Goal: Information Seeking & Learning: Learn about a topic

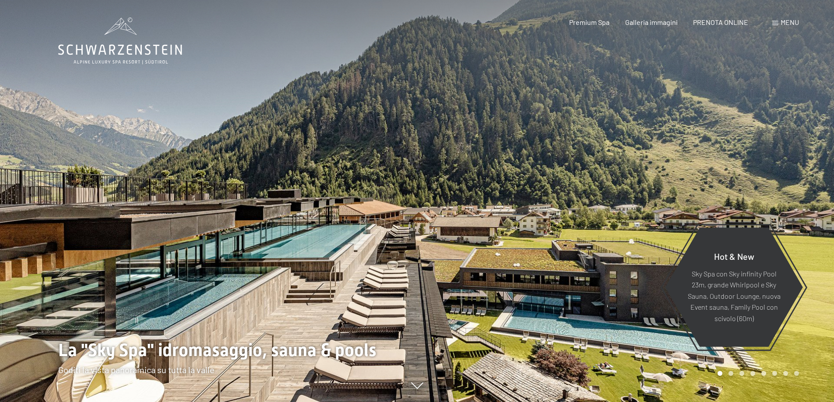
click at [791, 23] on span "Menu" at bounding box center [789, 22] width 18 height 8
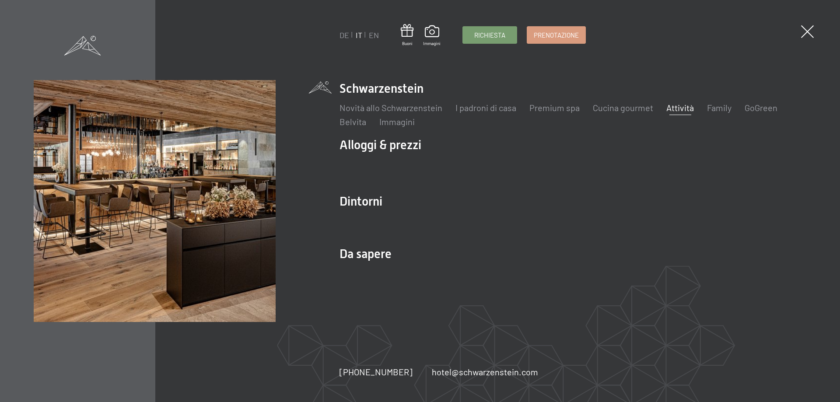
click at [680, 108] on link "Attività" at bounding box center [681, 107] width 28 height 11
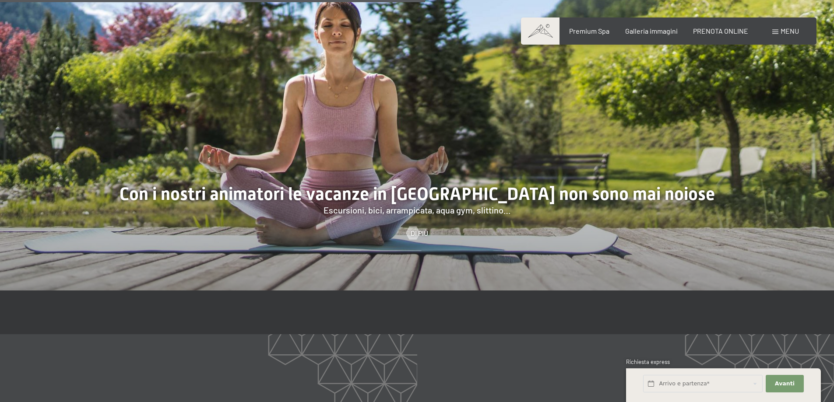
scroll to position [1357, 0]
click at [423, 229] on span "Di più" at bounding box center [428, 234] width 18 height 10
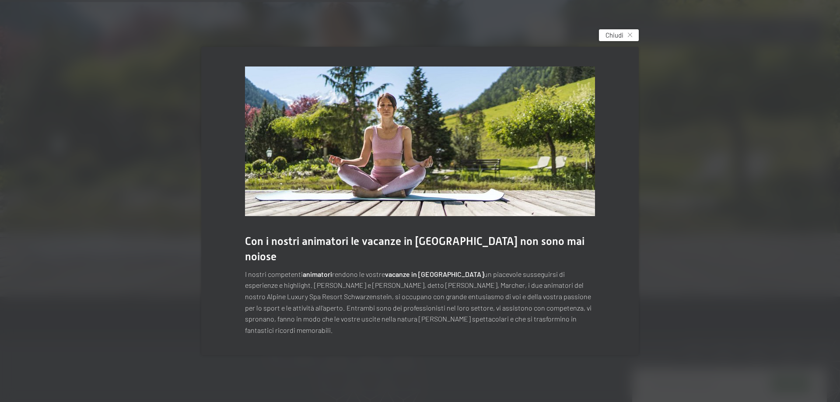
click at [619, 40] on span "Chiudi" at bounding box center [615, 35] width 18 height 9
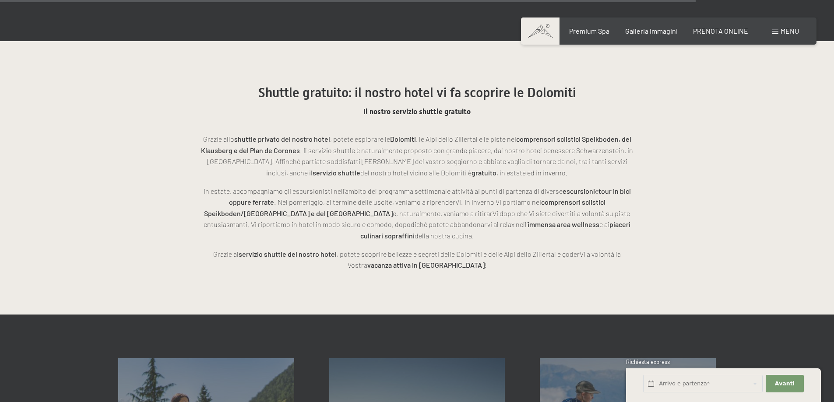
scroll to position [2495, 0]
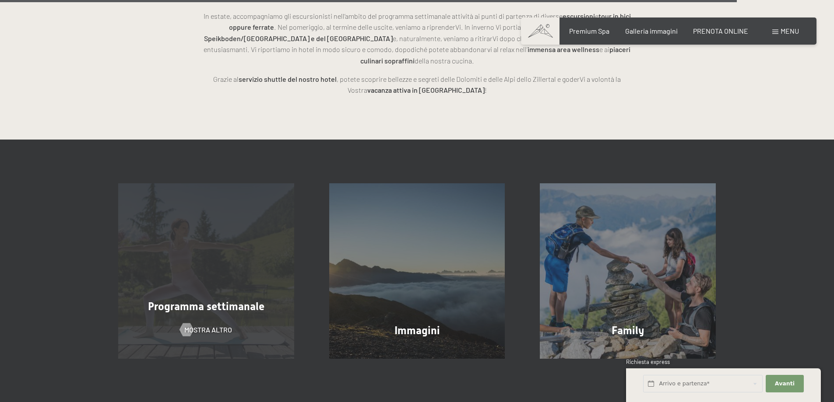
click at [242, 281] on div "Programma settimanale mostra altro" at bounding box center [206, 271] width 211 height 176
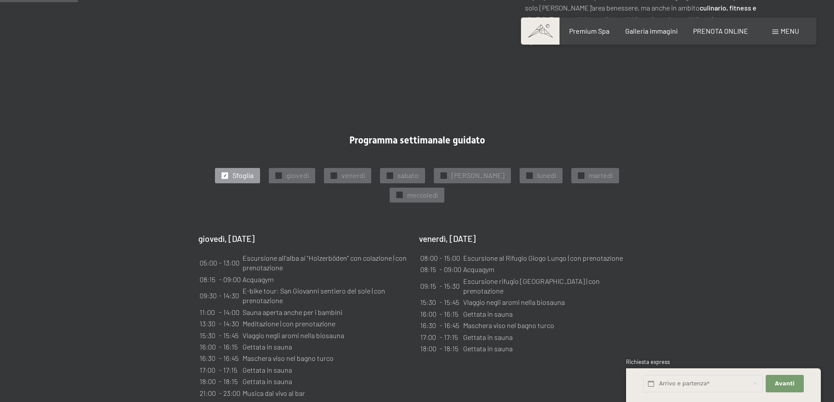
scroll to position [438, 0]
click at [524, 167] on div "✓ lunedì" at bounding box center [541, 174] width 43 height 15
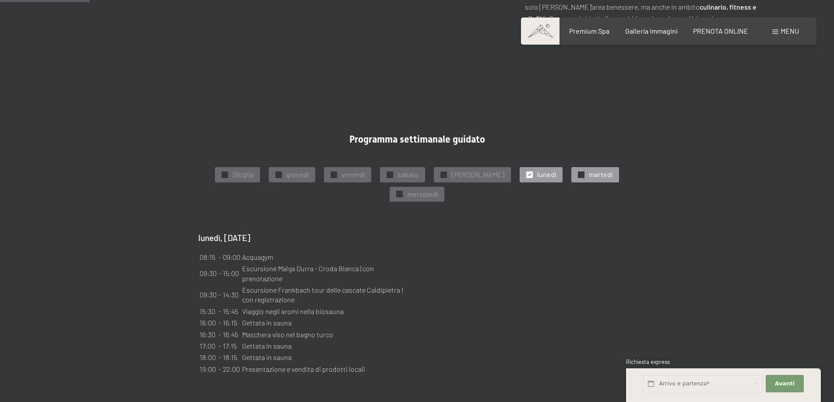
click at [578, 172] on div at bounding box center [581, 175] width 7 height 7
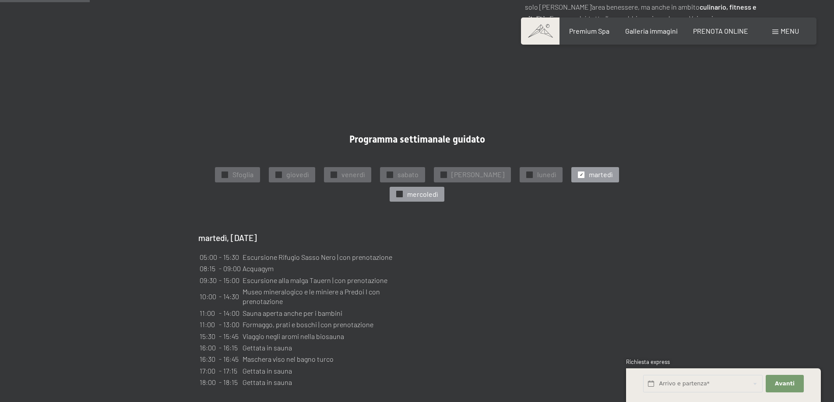
click at [422, 187] on div "✓ mercoledì" at bounding box center [417, 194] width 55 height 15
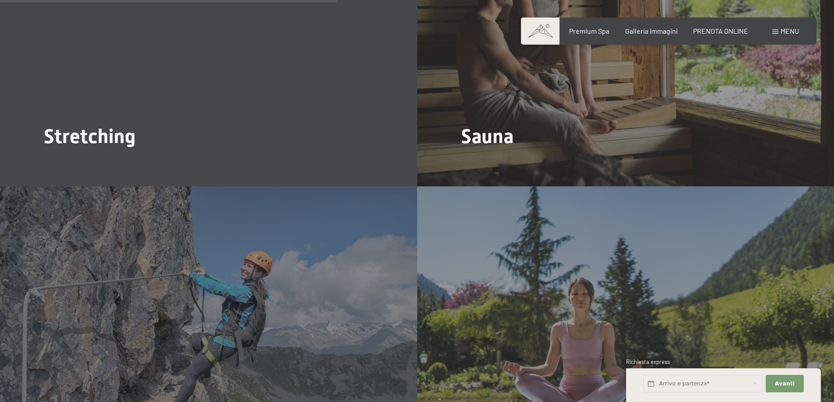
scroll to position [1313, 0]
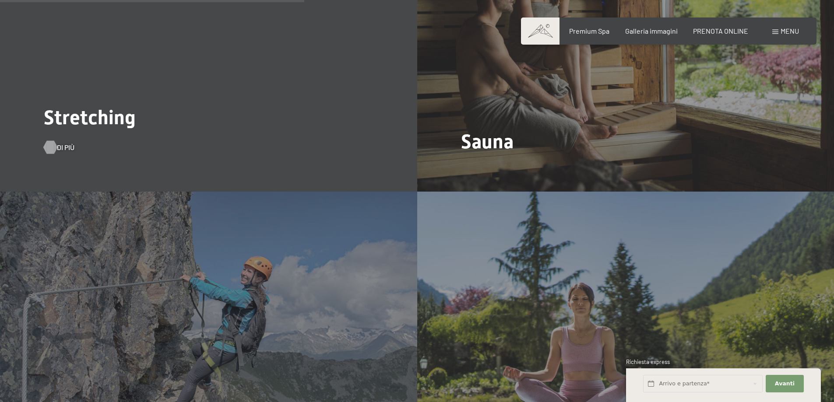
click at [49, 141] on div at bounding box center [49, 147] width 7 height 13
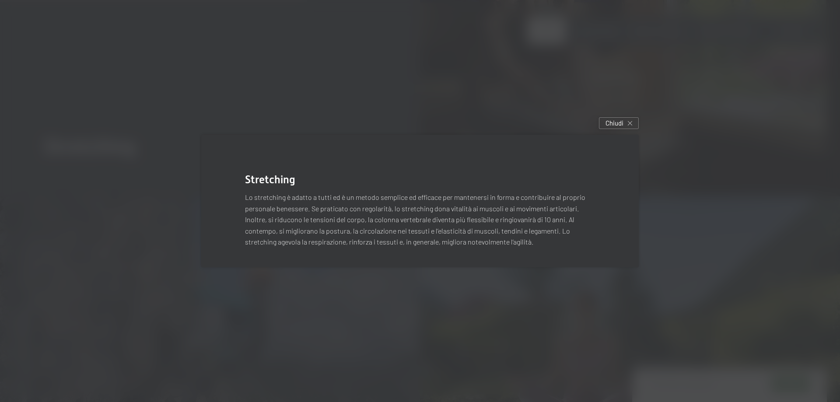
click at [0, 238] on div at bounding box center [420, 201] width 840 height 402
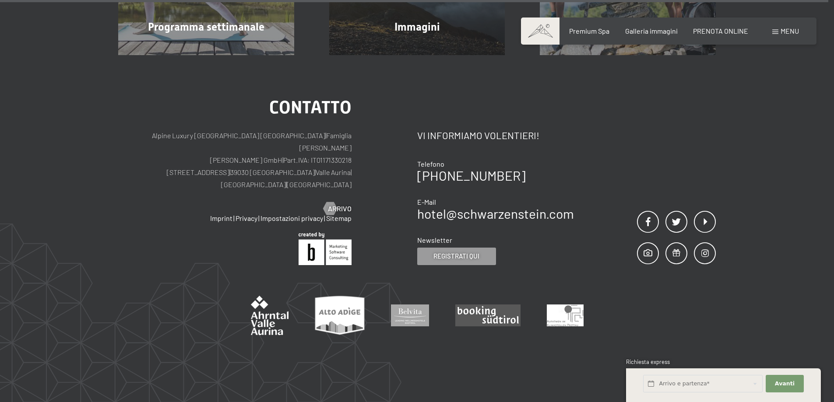
scroll to position [3633, 0]
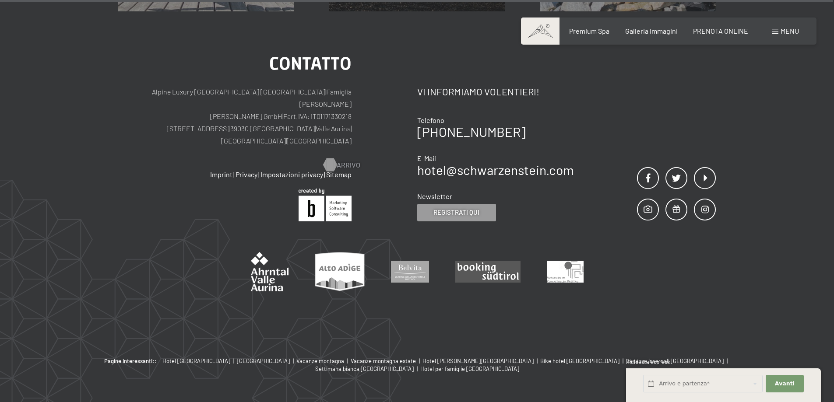
click at [340, 160] on span "Arrivo" at bounding box center [349, 165] width 24 height 10
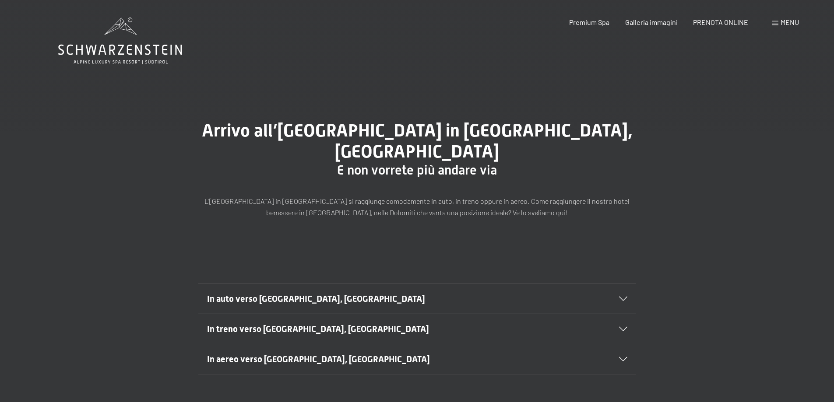
click at [626, 297] on icon at bounding box center [623, 299] width 8 height 4
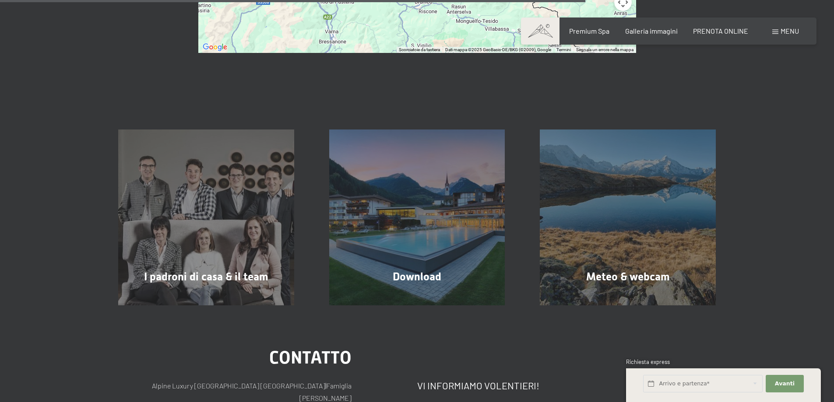
scroll to position [744, 0]
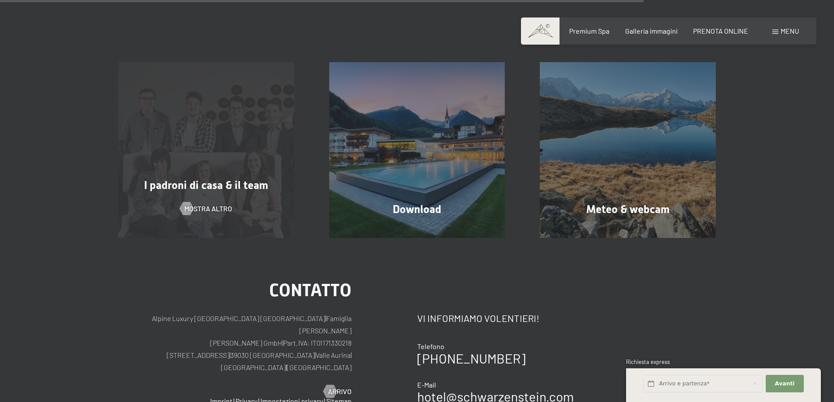
click at [224, 120] on div "I padroni di casa & il team mostra altro" at bounding box center [206, 150] width 211 height 176
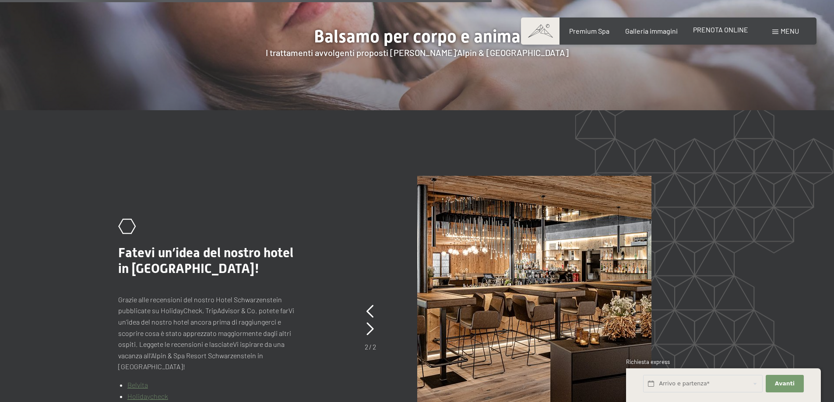
scroll to position [1810, 0]
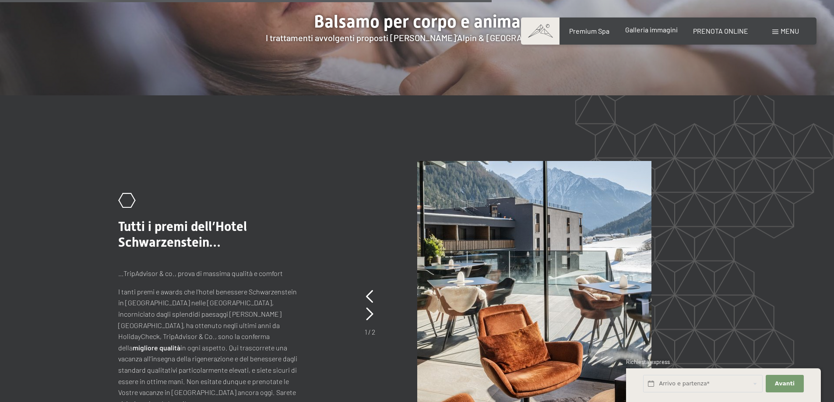
click at [654, 32] on span "Galleria immagini" at bounding box center [651, 29] width 53 height 8
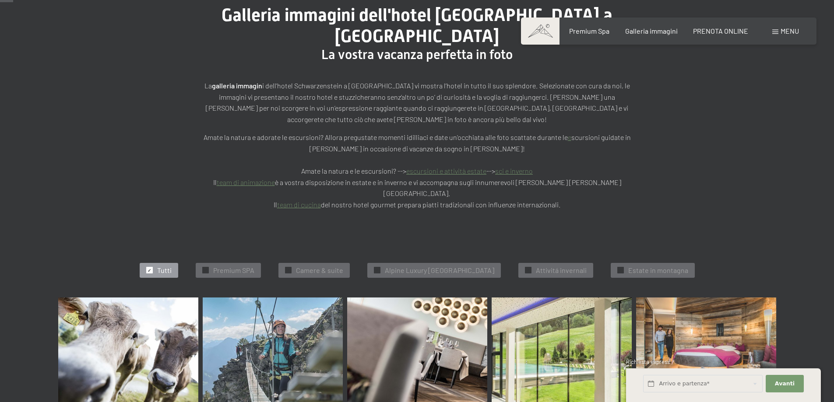
scroll to position [175, 0]
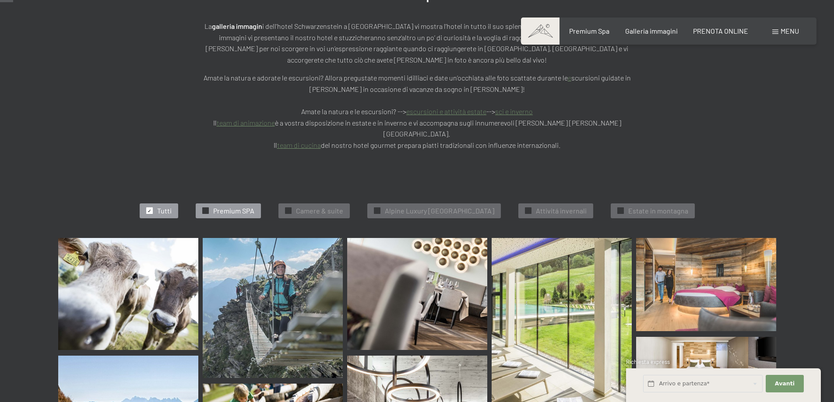
click at [218, 206] on span "Premium SPA" at bounding box center [233, 211] width 41 height 10
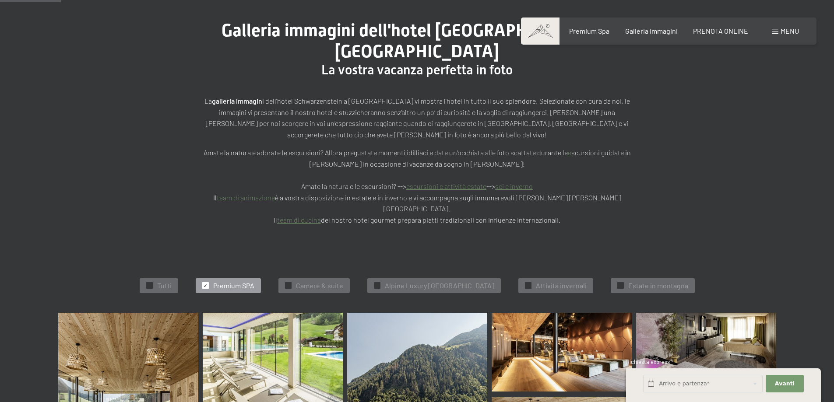
scroll to position [90, 0]
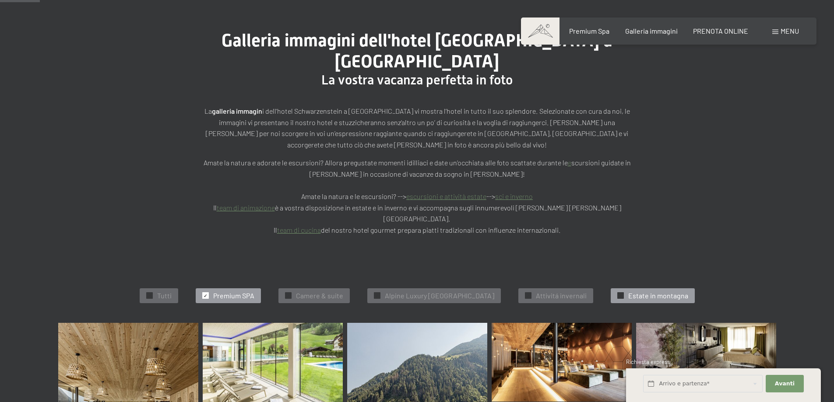
click at [650, 291] on span "Estate in montagna" at bounding box center [658, 296] width 60 height 10
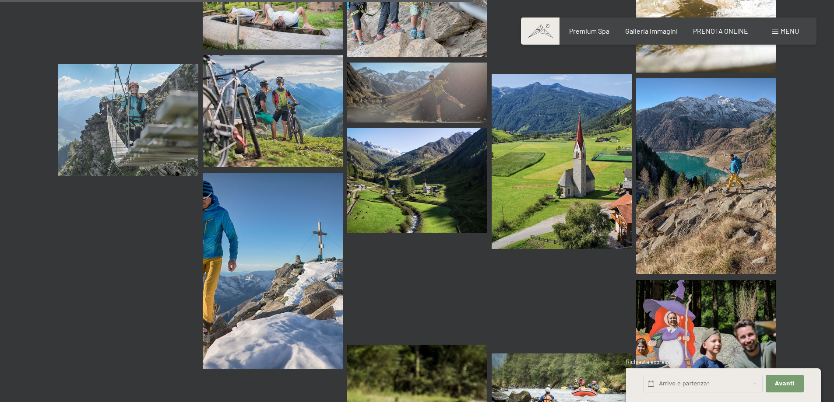
scroll to position [1184, 0]
